Goal: Task Accomplishment & Management: Use online tool/utility

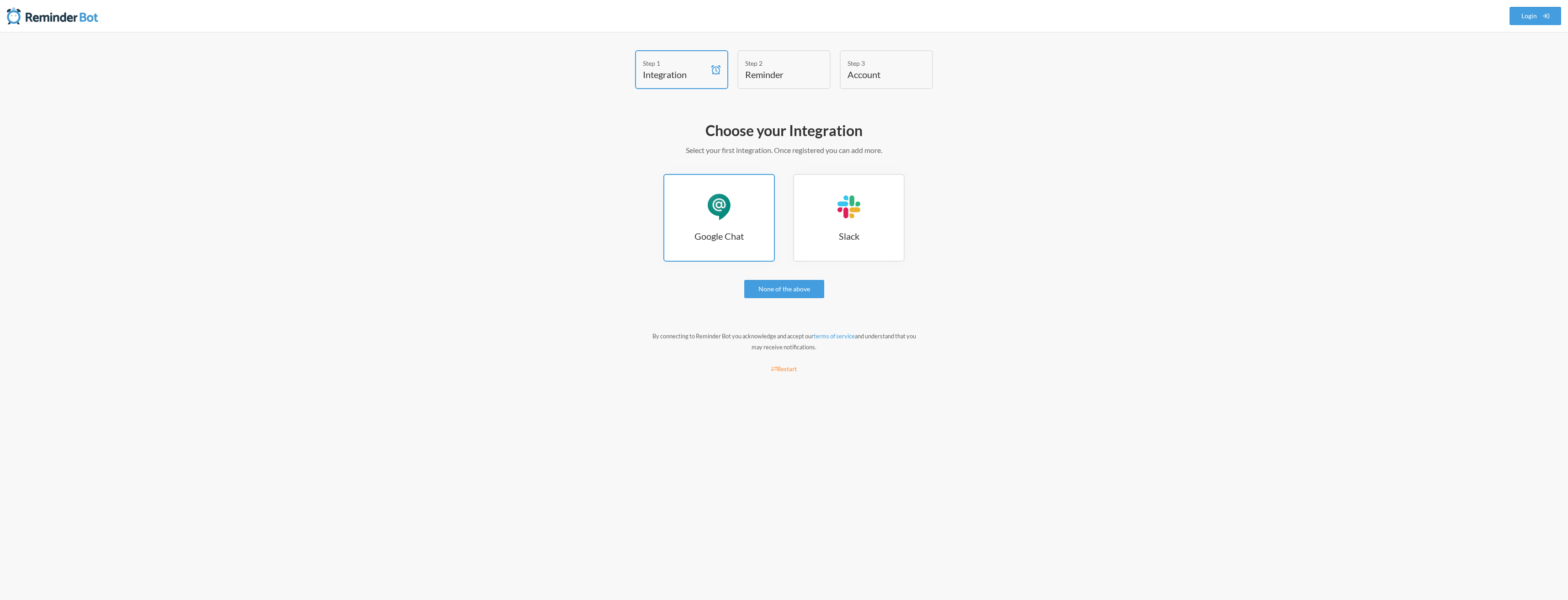
click at [693, 202] on link "Google Chat Google Chat" at bounding box center [719, 218] width 111 height 88
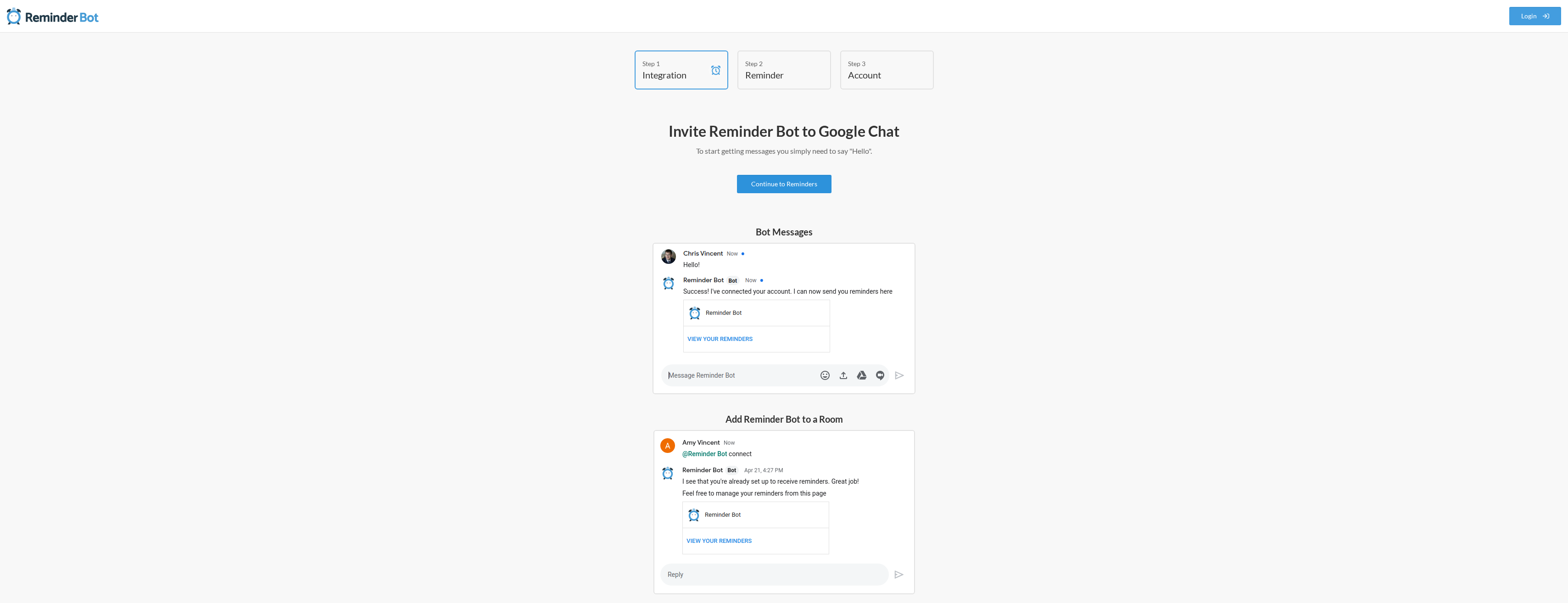
click at [782, 186] on link "Continue to Reminders" at bounding box center [784, 184] width 95 height 18
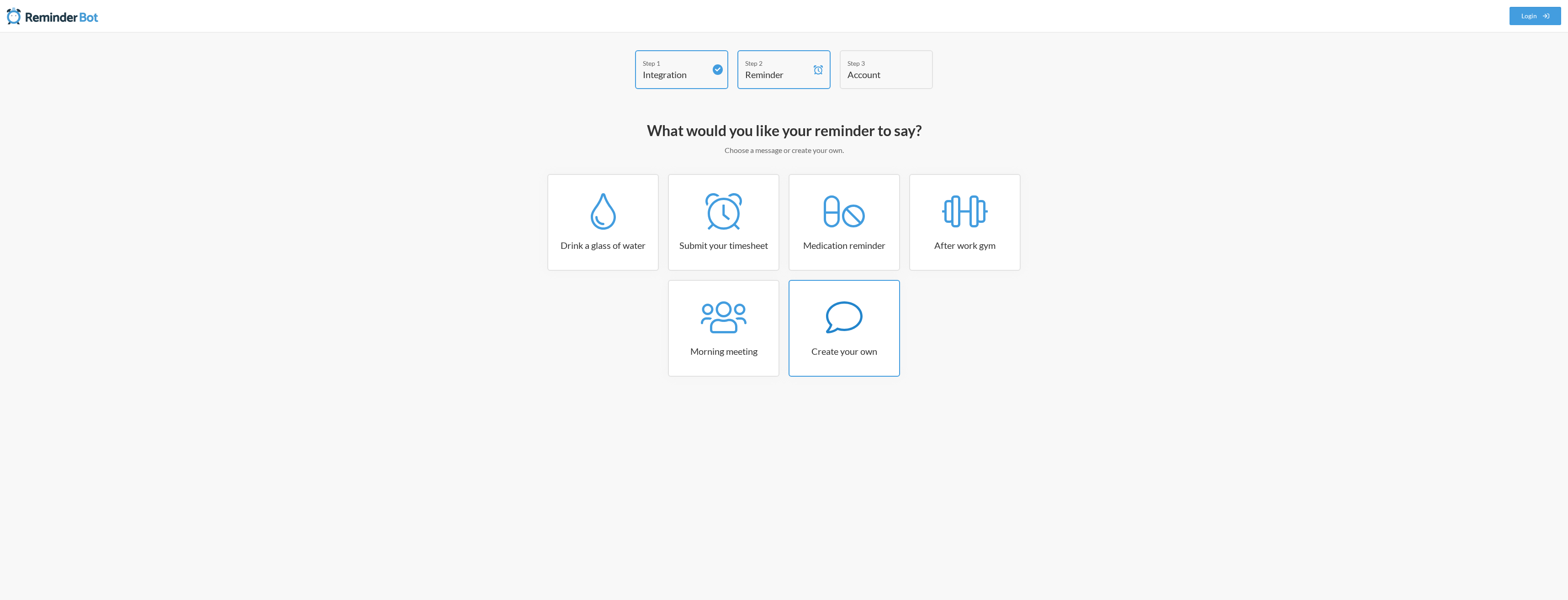
click at [861, 357] on link "Create your own" at bounding box center [844, 328] width 111 height 96
select select "10:30:00"
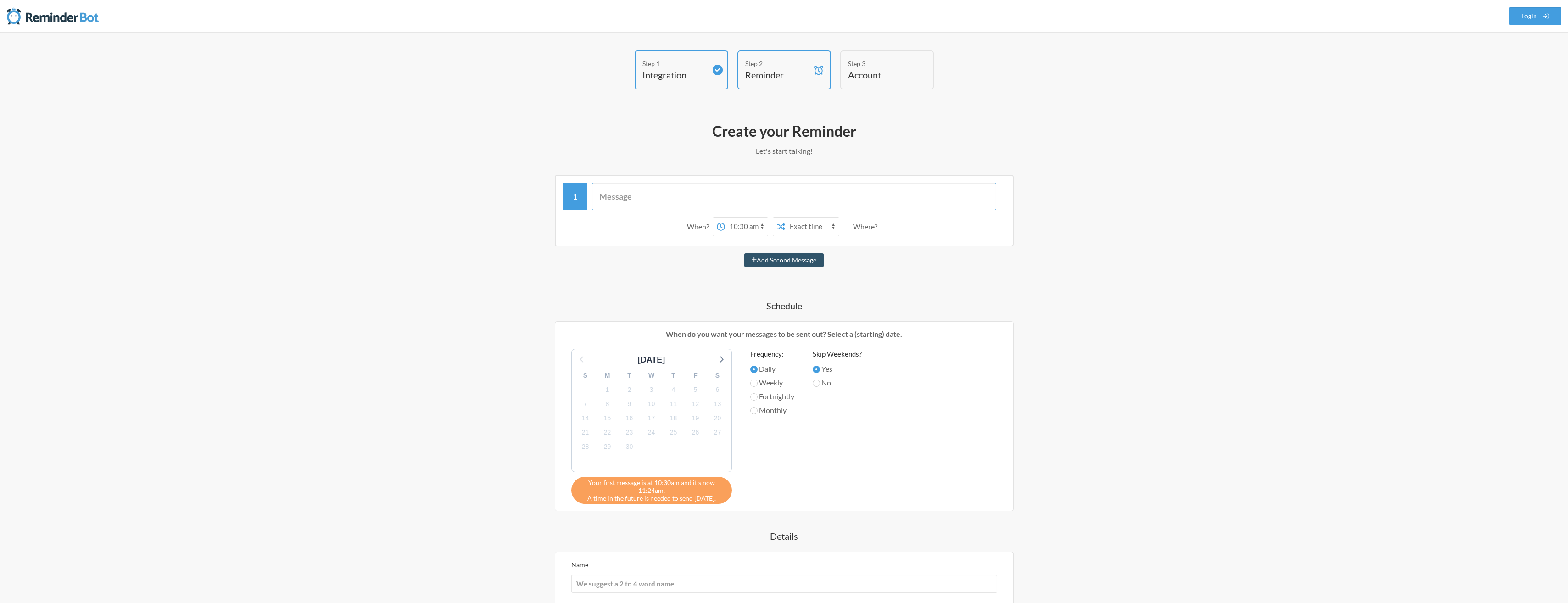
click at [721, 196] on input "text" at bounding box center [794, 196] width 404 height 27
paste input "Daily Reminder: Communicate Your Availability: Please keep the team informed of…"
click at [1021, 198] on div "Daily Reminder: Communicate Your Availability: Please keep the team informed of…" at bounding box center [784, 210] width 532 height 71
click at [942, 204] on input "Daily Reminder: Communicate Your Availability: Please keep the team informed of…" at bounding box center [794, 196] width 404 height 27
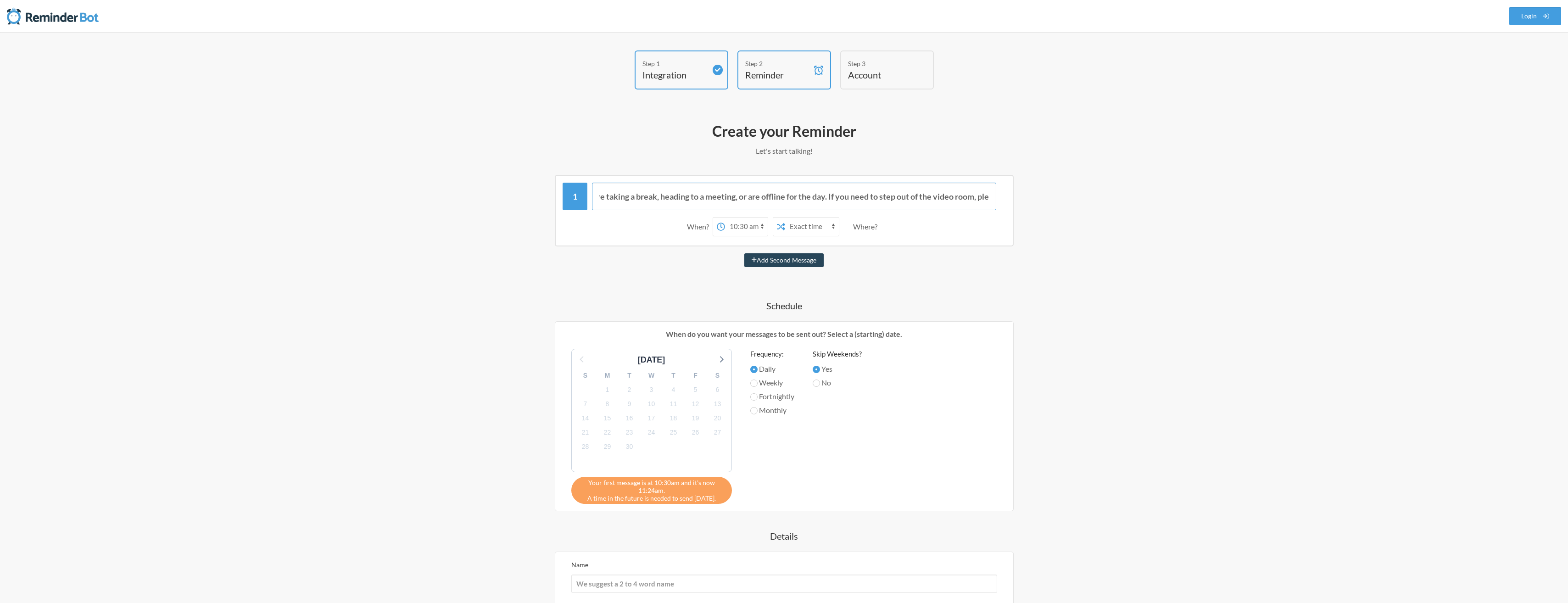
type input "Daily Reminder: Communicate Your Availability: Please keep the team informed of…"
click at [809, 265] on button "Add Second Message" at bounding box center [784, 260] width 79 height 14
select select "11:30:00"
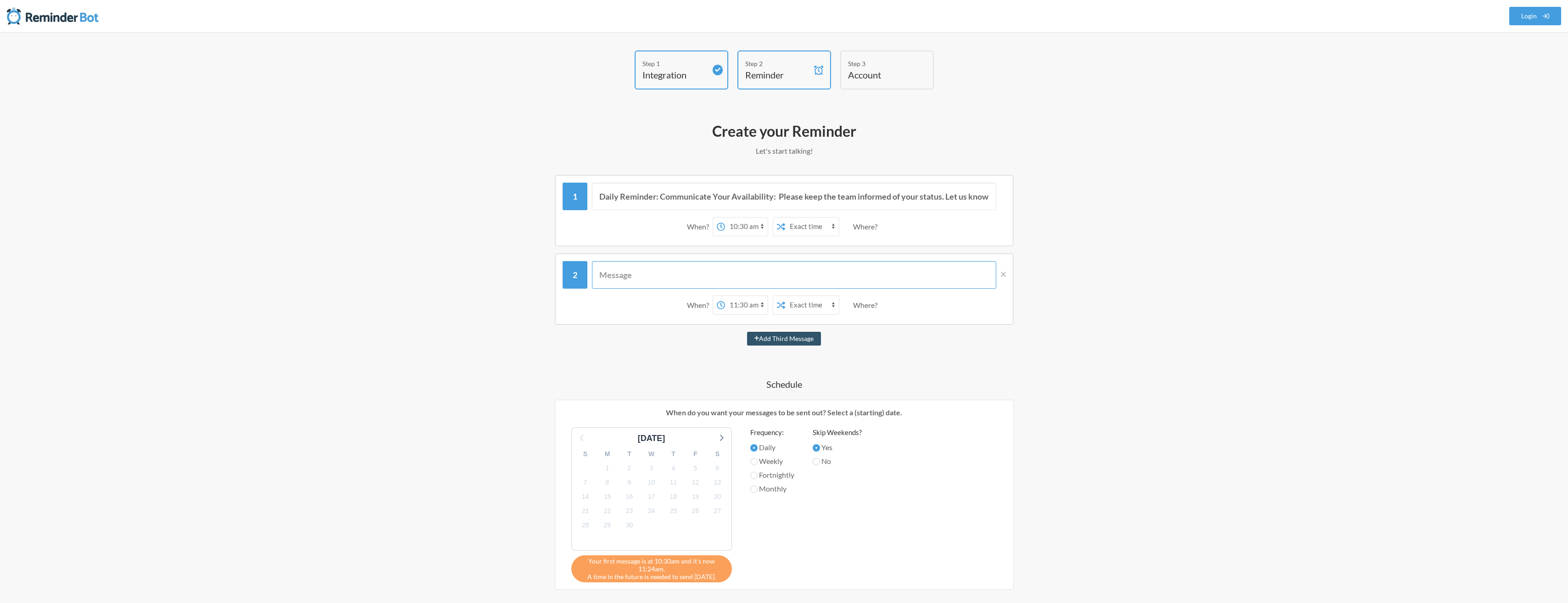
click at [739, 277] on input "text" at bounding box center [794, 275] width 404 height 27
drag, startPoint x: 599, startPoint y: 198, endPoint x: 1122, endPoint y: 200, distance: 523.0
click at [1132, 200] on div "Step 1 Integration Step 2 Reminder Step 3 Account What would you like your remi…" at bounding box center [784, 425] width 1568 height 786
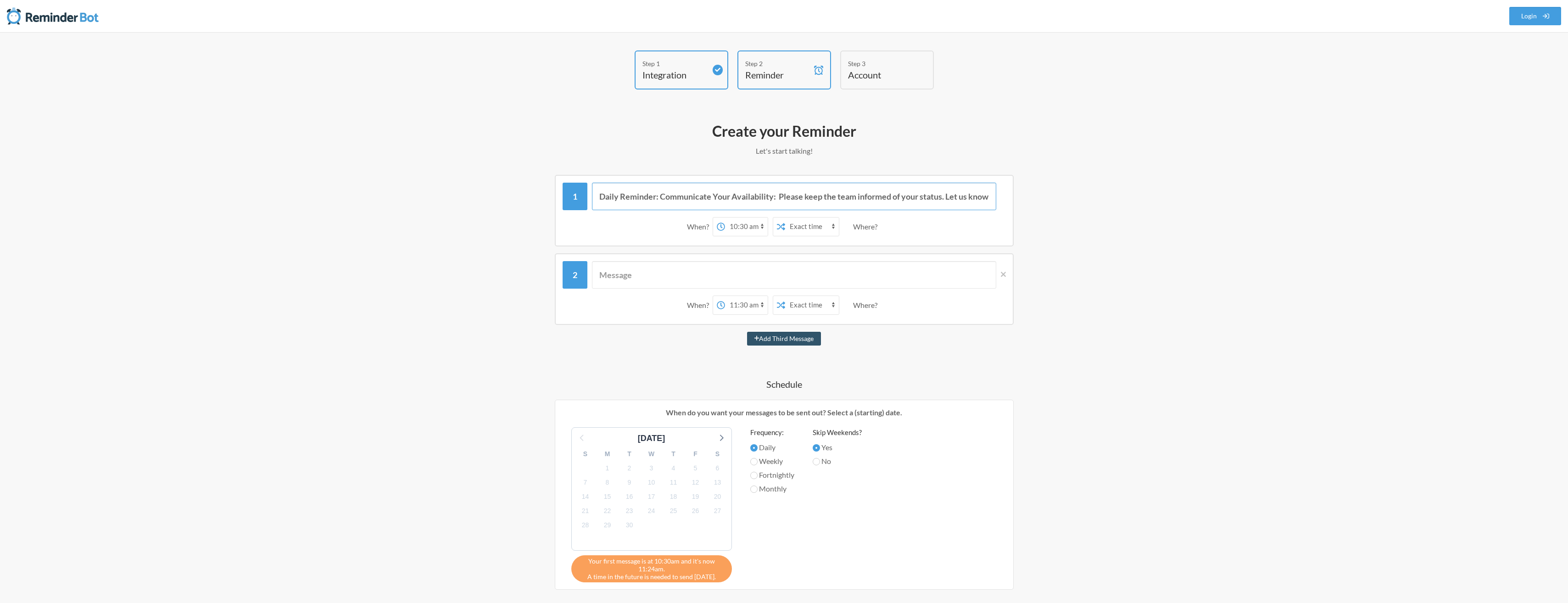
click at [882, 207] on input "Daily Reminder: Communicate Your Availability: Please keep the team informed of…" at bounding box center [794, 196] width 404 height 27
click at [729, 272] on input "text" at bounding box center [794, 275] width 404 height 27
click at [769, 341] on button "Add Third Message" at bounding box center [784, 339] width 74 height 14
select select "12:30:00"
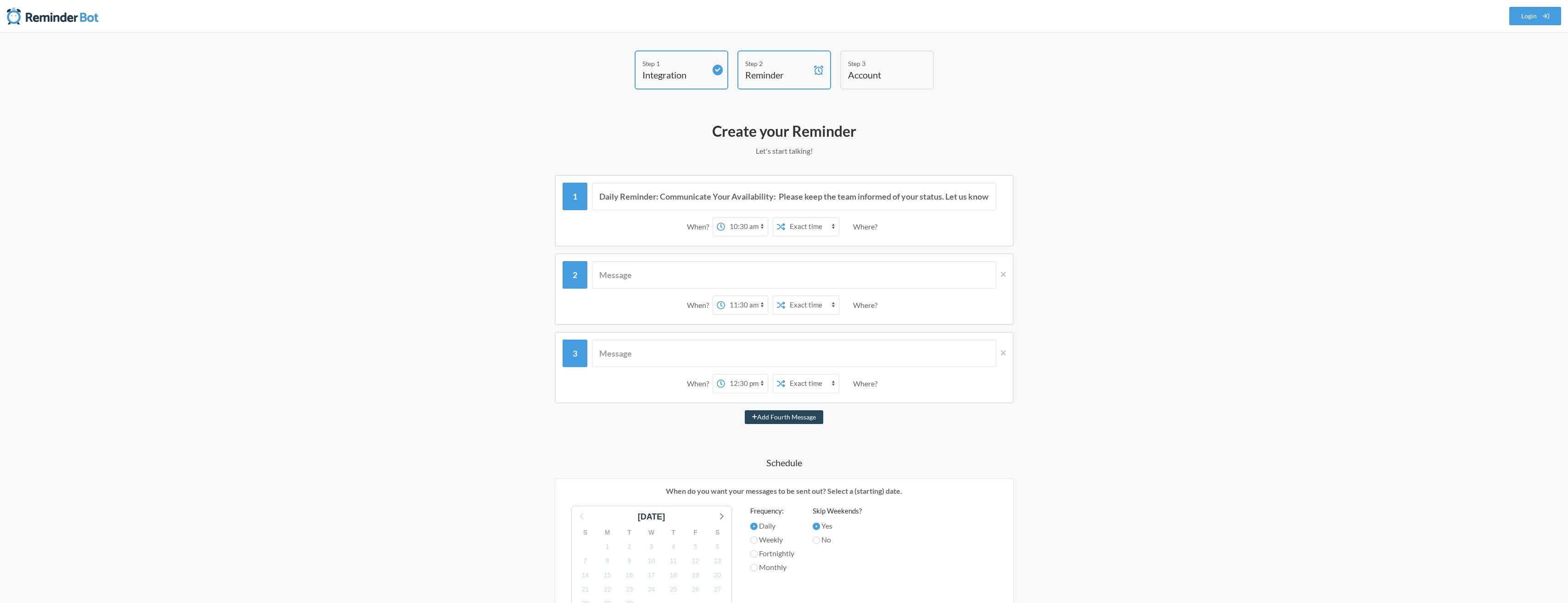
click at [798, 419] on button "Add Fourth Message" at bounding box center [784, 417] width 79 height 14
select select "13:30:00"
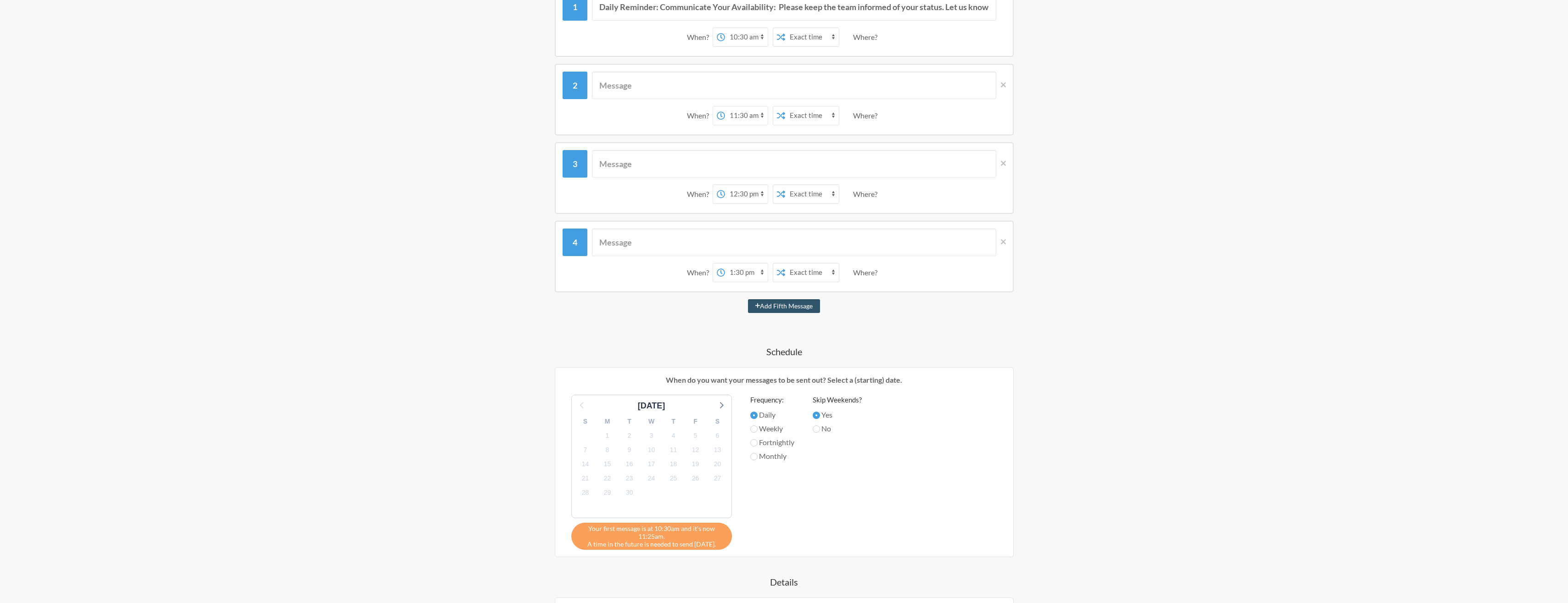
scroll to position [229, 0]
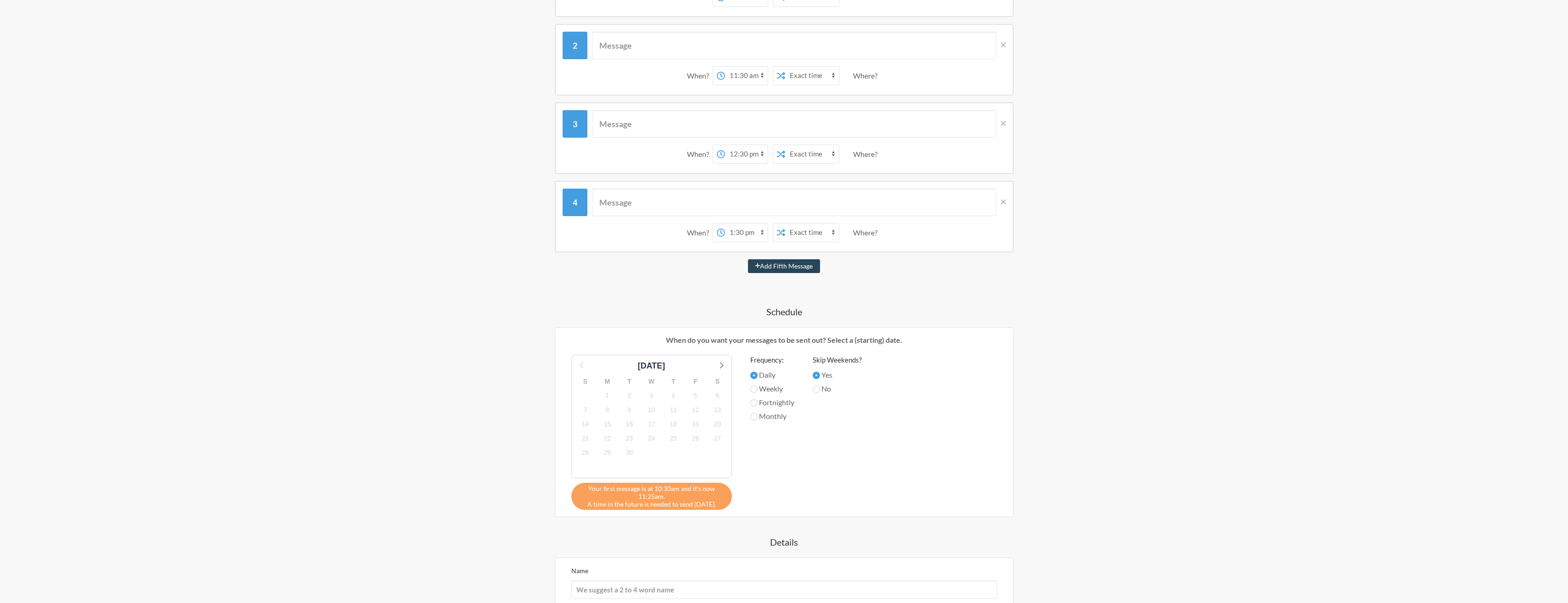
click at [765, 266] on button "Add Fifth Message" at bounding box center [784, 266] width 73 height 14
select select "14:30:00"
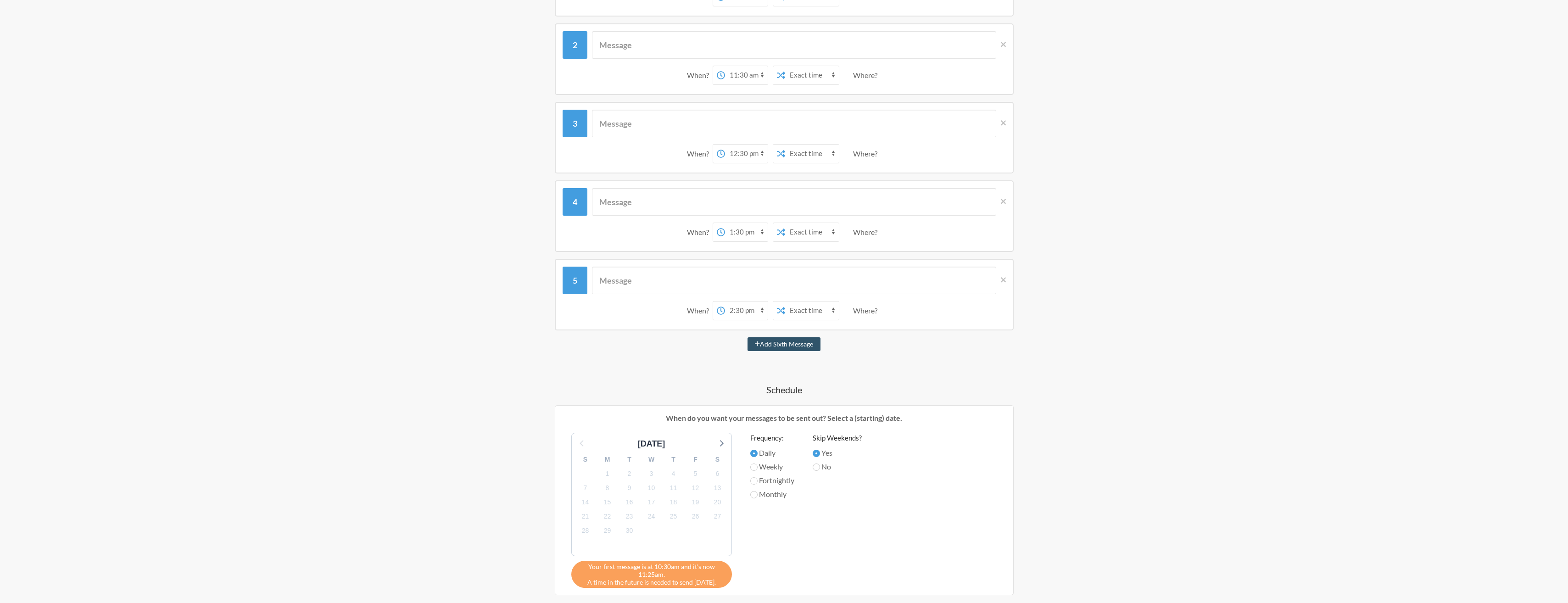
scroll to position [450, 0]
